Goal: Transaction & Acquisition: Share content

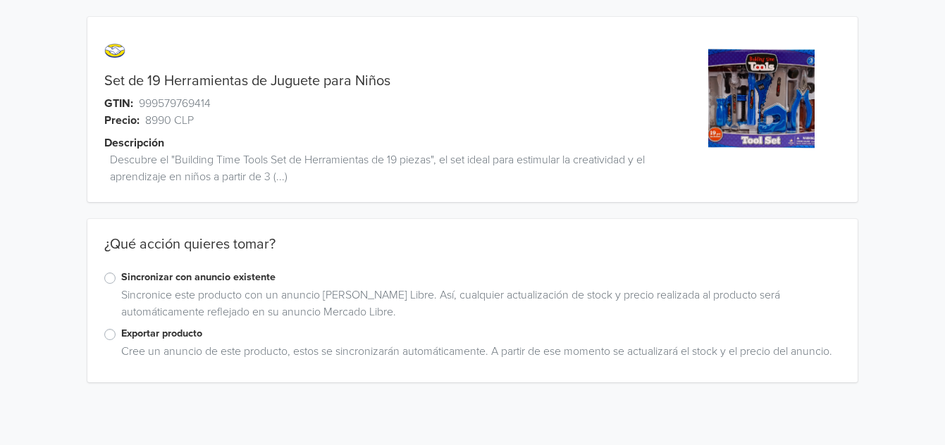
click at [121, 330] on label "Exportar producto" at bounding box center [480, 333] width 719 height 15
click at [0, 0] on input "Exportar producto" at bounding box center [0, 0] width 0 height 0
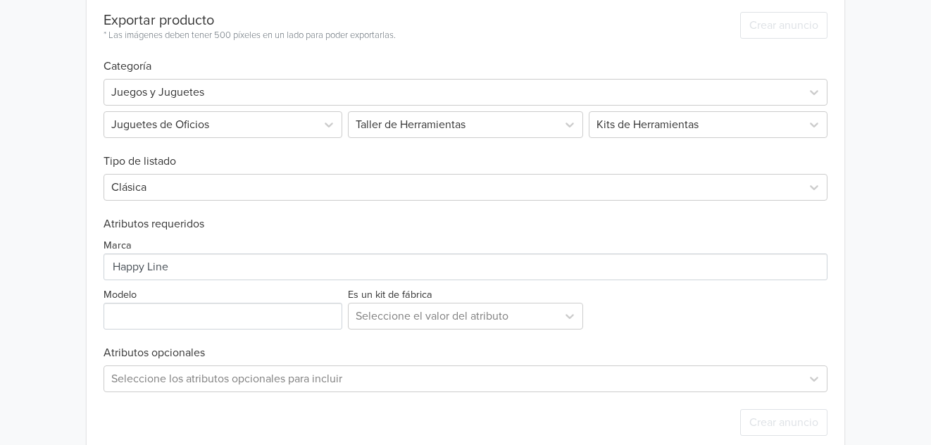
scroll to position [445, 0]
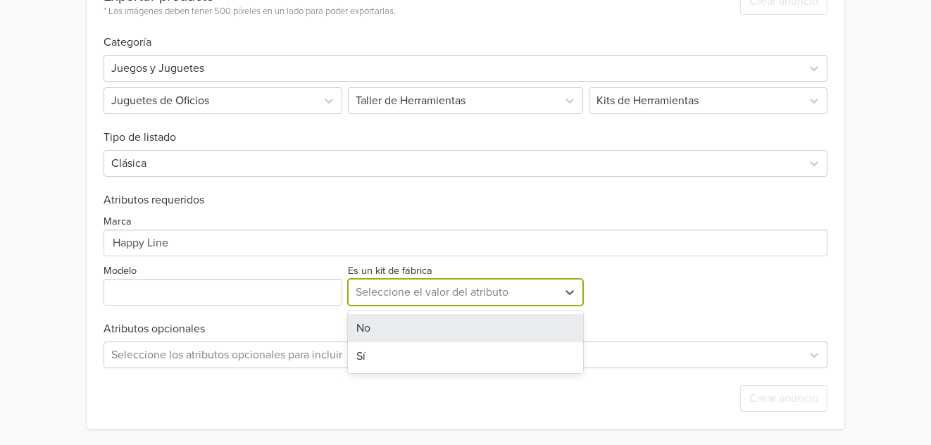
click at [442, 292] on div at bounding box center [453, 292] width 195 height 20
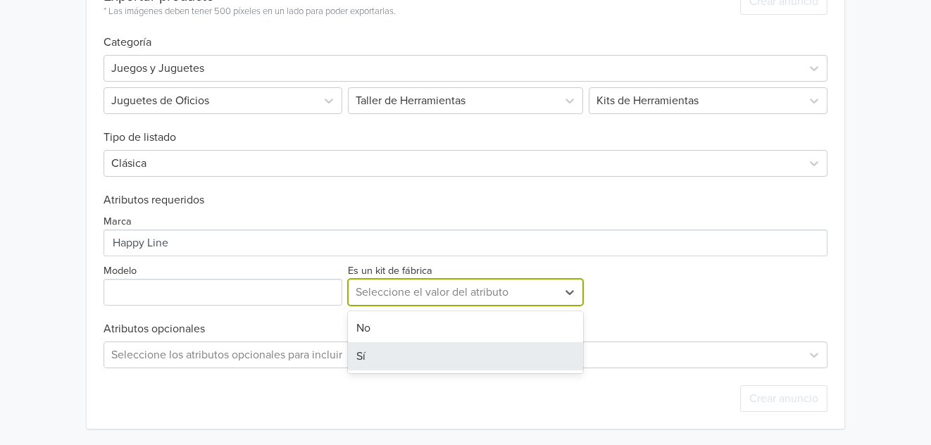
click at [378, 350] on div "Sí" at bounding box center [466, 356] width 236 height 28
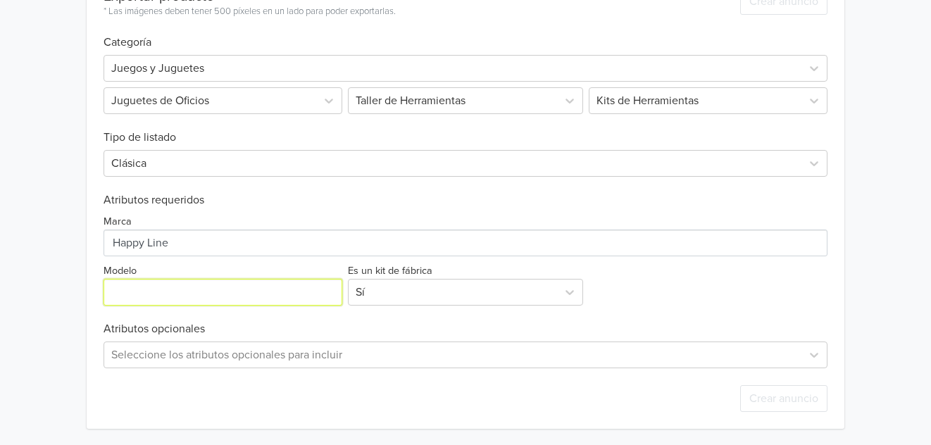
click at [284, 292] on input "Modelo" at bounding box center [223, 292] width 239 height 27
click at [34, 206] on div "Set de 19 Herramientas de Juguete para Niños GTIN: 999579769414 Precio: 8990 CL…" at bounding box center [466, 0] width 910 height 891
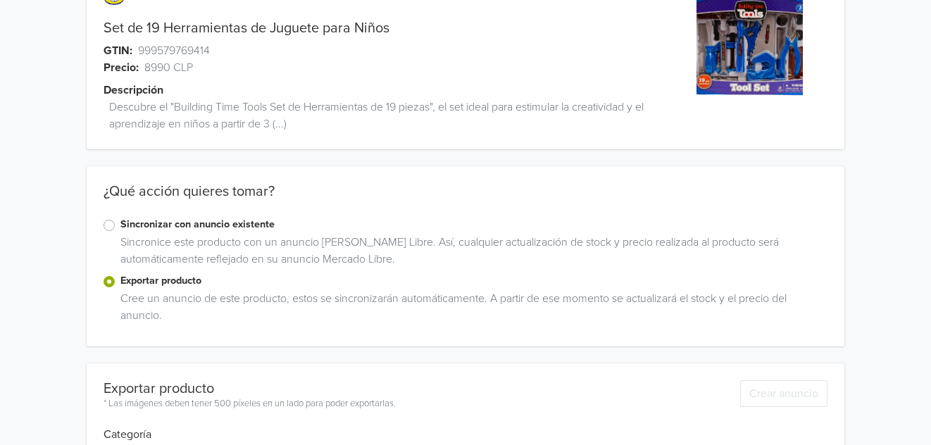
scroll to position [0, 0]
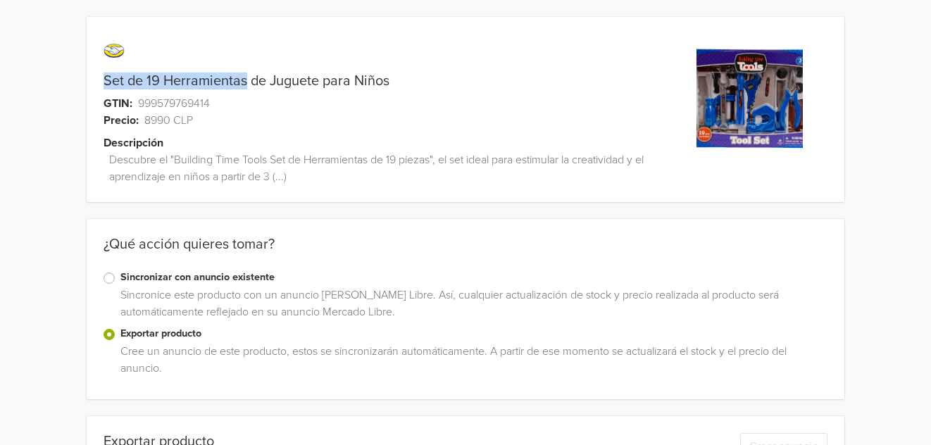
drag, startPoint x: 104, startPoint y: 82, endPoint x: 244, endPoint y: 84, distance: 139.5
click at [244, 84] on link "Set de 19 Herramientas de Juguete para Niños" at bounding box center [247, 81] width 286 height 17
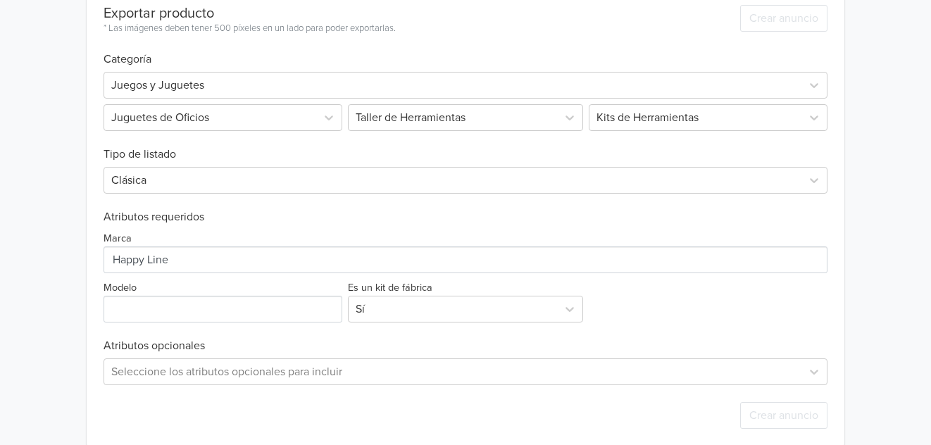
scroll to position [440, 0]
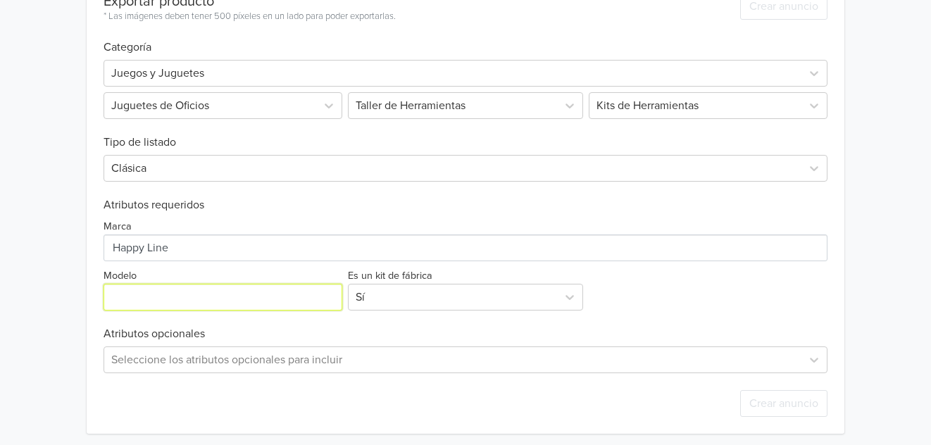
click at [197, 294] on input "Modelo" at bounding box center [223, 297] width 239 height 27
type input "19 tools"
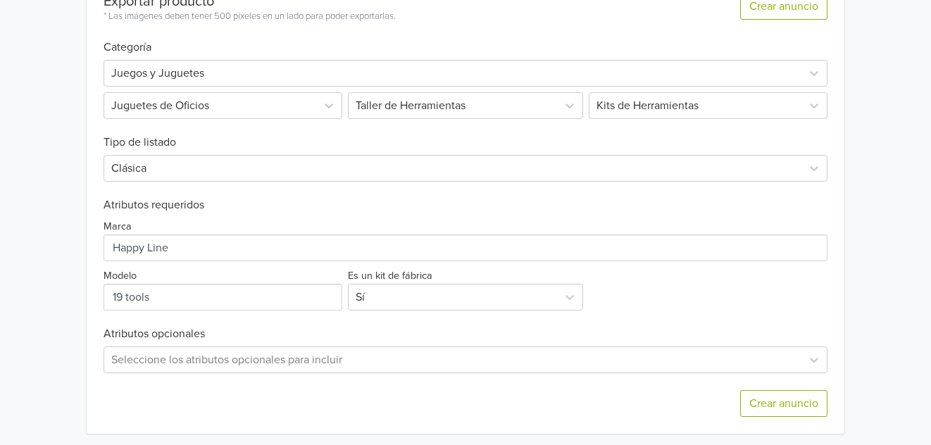
click at [285, 335] on h6 "Atributos opcionales" at bounding box center [466, 334] width 725 height 13
click at [814, 400] on button "Crear anuncio" at bounding box center [783, 403] width 87 height 27
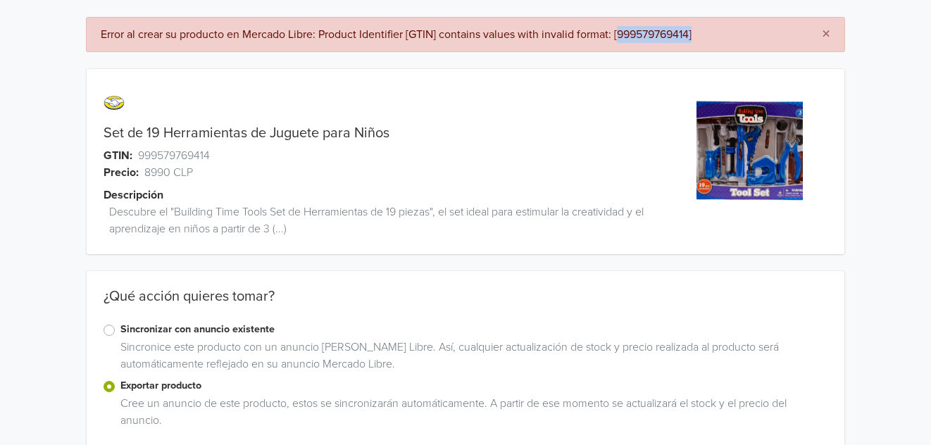
drag, startPoint x: 618, startPoint y: 33, endPoint x: 686, endPoint y: 37, distance: 67.7
click at [697, 37] on div "Error al crear su producto en Mercado Libre: Product Identifier [GTIN] contains…" at bounding box center [450, 34] width 699 height 17
click at [669, 73] on div "Set de 19 Herramientas de Juguete para Niños GTIN: 999579769414 Precio: 8990 CL…" at bounding box center [466, 161] width 759 height 185
click at [637, 35] on div "Error al crear su producto en Mercado Libre: Product Identifier [GTIN] contains…" at bounding box center [450, 34] width 699 height 17
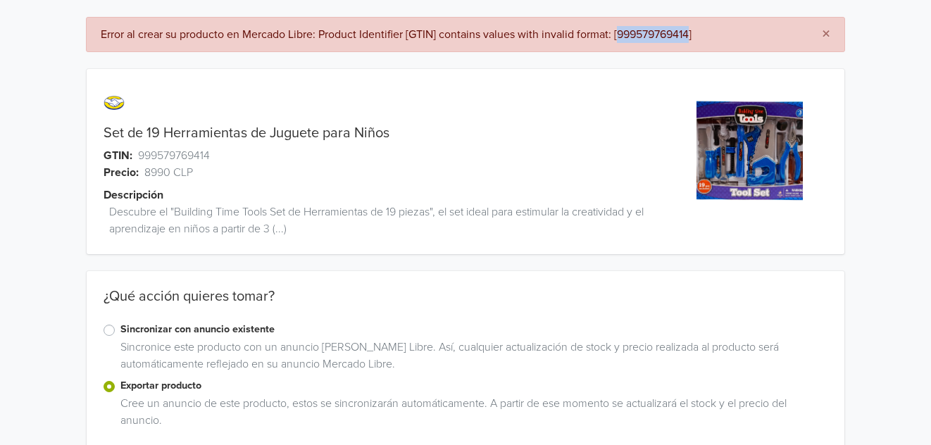
copy div "999579769414"
